Goal: Task Accomplishment & Management: Manage account settings

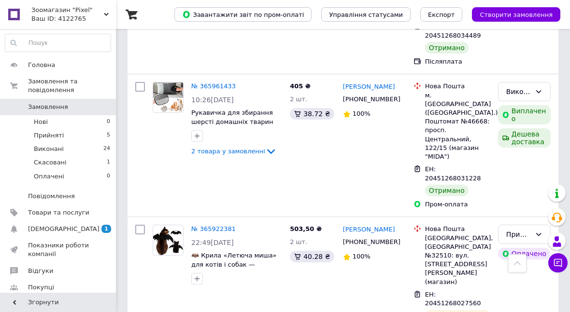
scroll to position [399, 0]
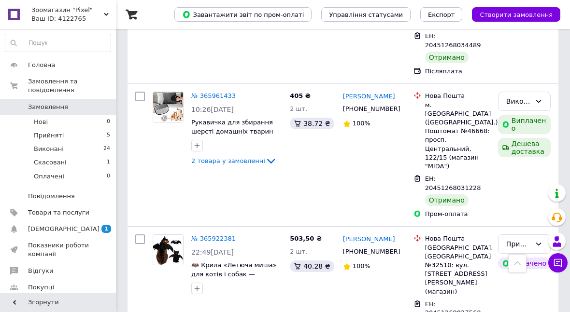
click at [537, 98] on icon at bounding box center [539, 102] width 8 height 8
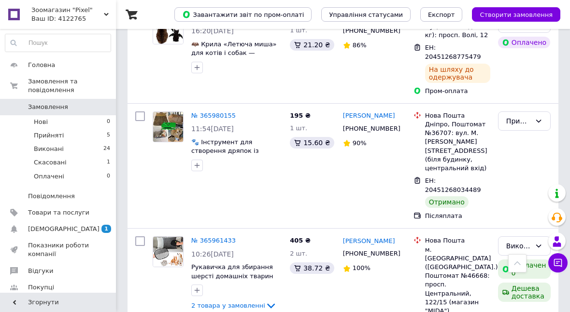
scroll to position [254, 0]
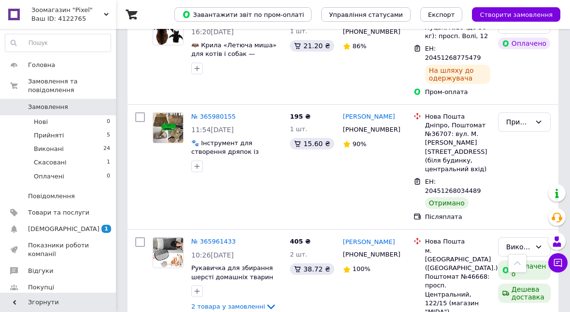
click at [537, 121] on icon at bounding box center [539, 122] width 8 height 8
click at [529, 138] on li "Виконано" at bounding box center [524, 140] width 52 height 17
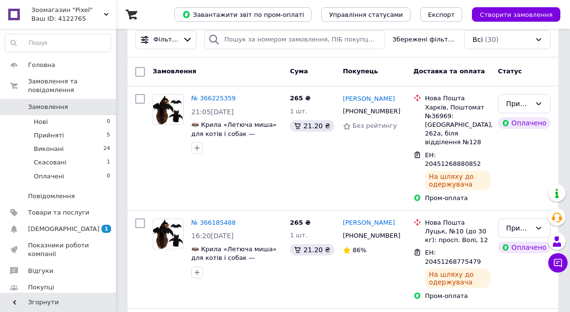
scroll to position [42, 0]
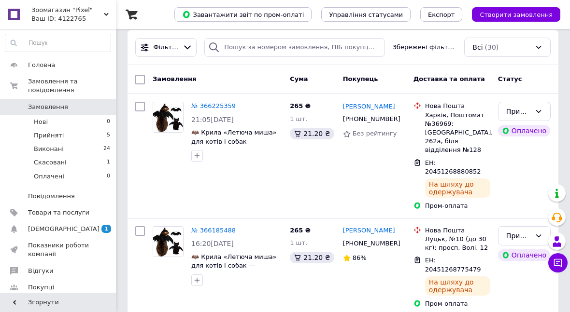
click at [538, 115] on icon at bounding box center [539, 112] width 8 height 8
click at [518, 169] on li "Оплачено" at bounding box center [524, 176] width 52 height 17
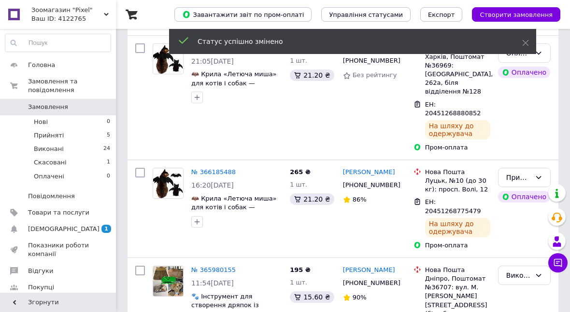
scroll to position [102, 0]
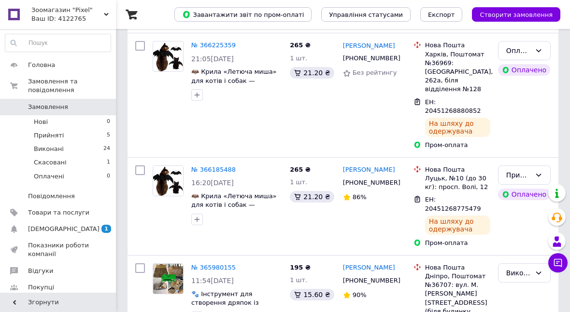
click at [541, 169] on div "Прийнято" at bounding box center [524, 175] width 53 height 19
click at [521, 230] on li "Оплачено" at bounding box center [524, 238] width 52 height 17
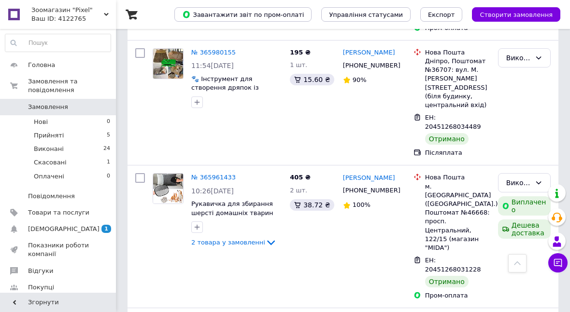
scroll to position [319, 0]
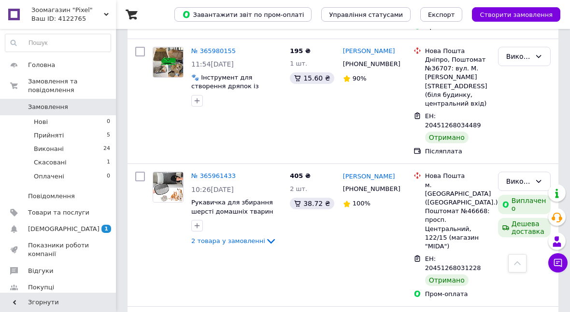
click at [536, 178] on icon at bounding box center [539, 182] width 8 height 8
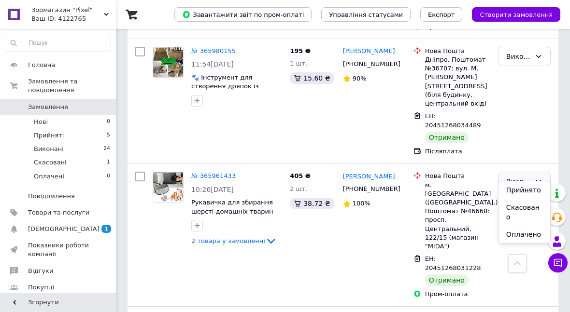
click at [525, 226] on li "Оплачено" at bounding box center [524, 234] width 52 height 17
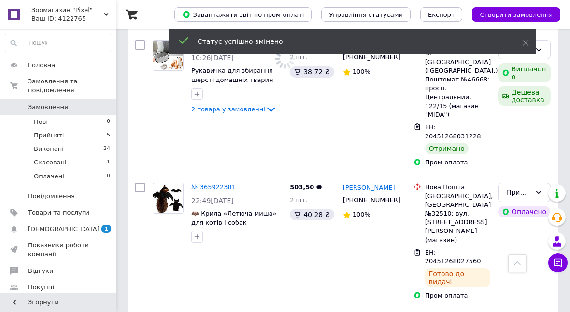
scroll to position [454, 0]
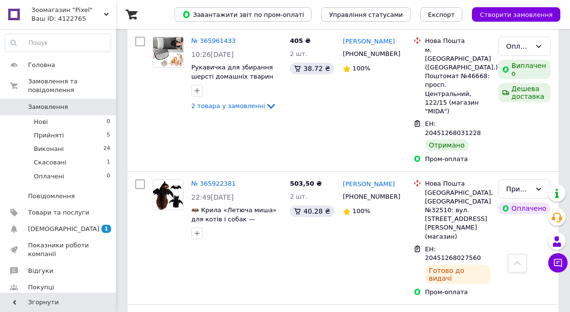
click at [541, 185] on icon at bounding box center [539, 189] width 8 height 8
click at [524, 215] on li "Оплачено" at bounding box center [524, 223] width 52 height 17
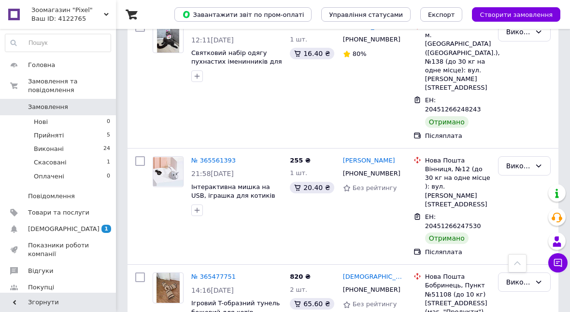
scroll to position [1002, 0]
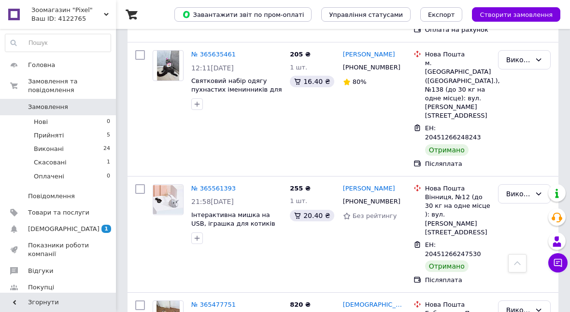
click at [64, 222] on link "[DEMOGRAPHIC_DATA] 1 0" at bounding box center [58, 229] width 116 height 16
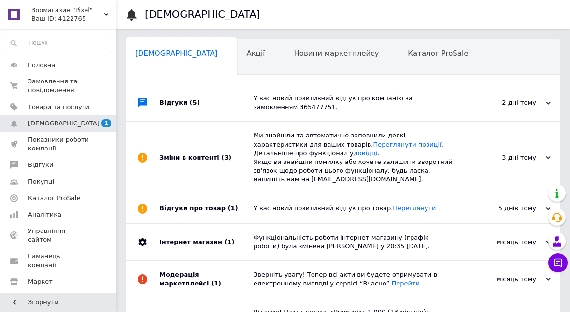
scroll to position [0, 5]
click at [232, 66] on div "Акції 0" at bounding box center [255, 57] width 47 height 37
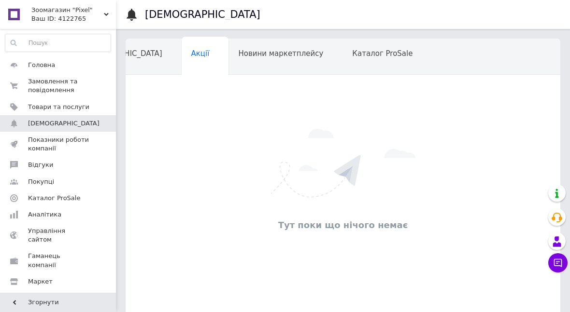
click at [252, 55] on span "Новини маркетплейсу" at bounding box center [280, 53] width 85 height 9
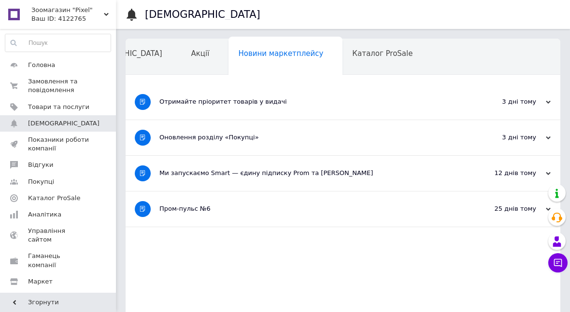
click at [342, 60] on div "Каталог ProSale" at bounding box center [386, 57] width 89 height 37
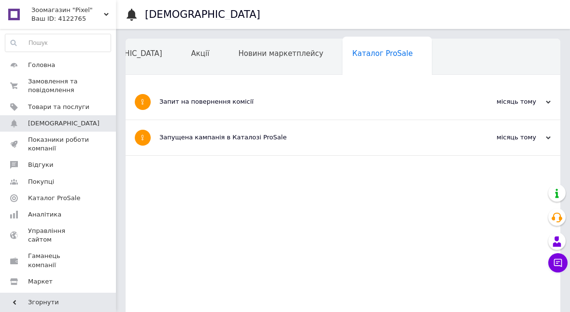
click at [176, 76] on div "Навчання та заходи" at bounding box center [123, 94] width 106 height 37
